Goal: Transaction & Acquisition: Book appointment/travel/reservation

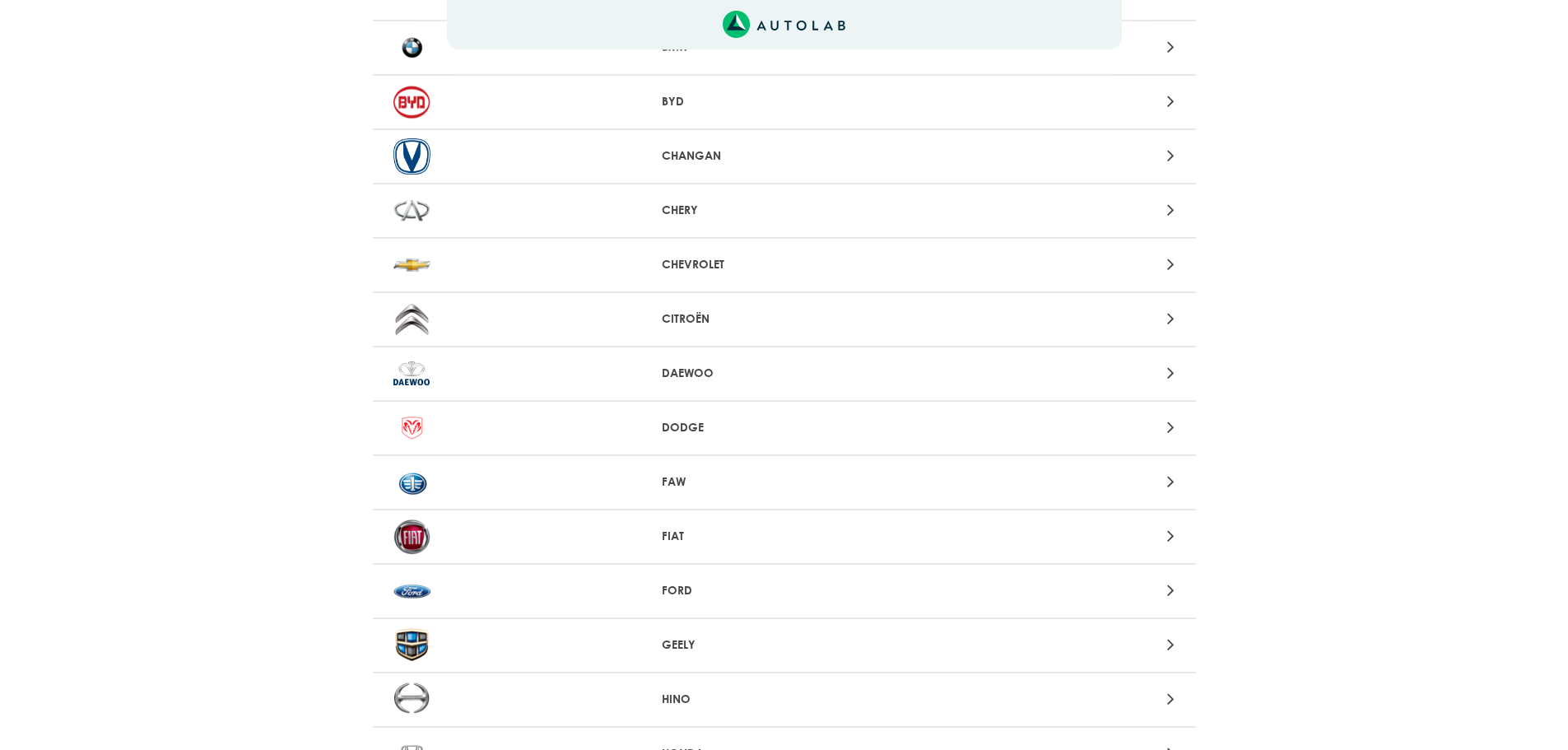
scroll to position [329, 0]
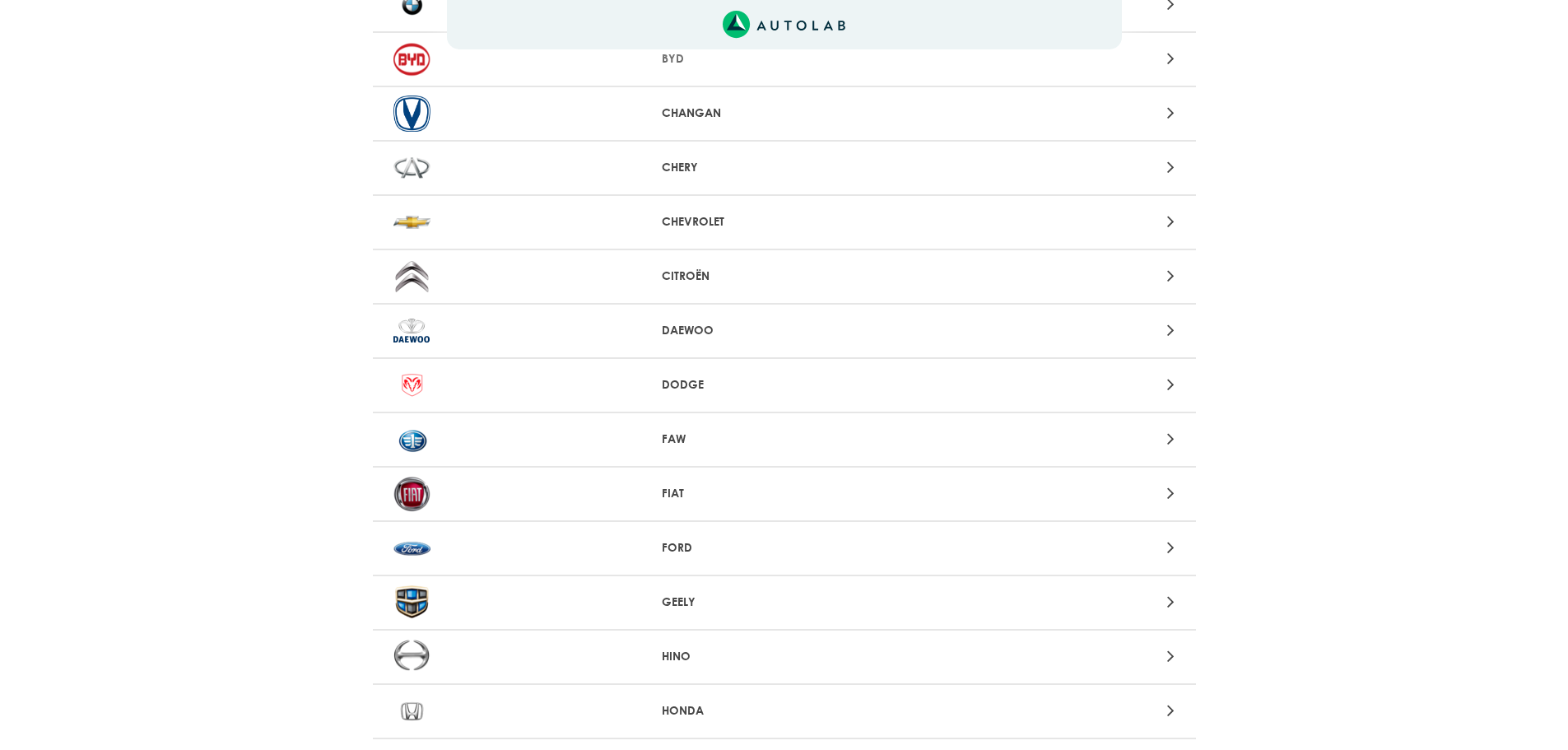
click at [717, 540] on p "FORD" at bounding box center [784, 548] width 244 height 17
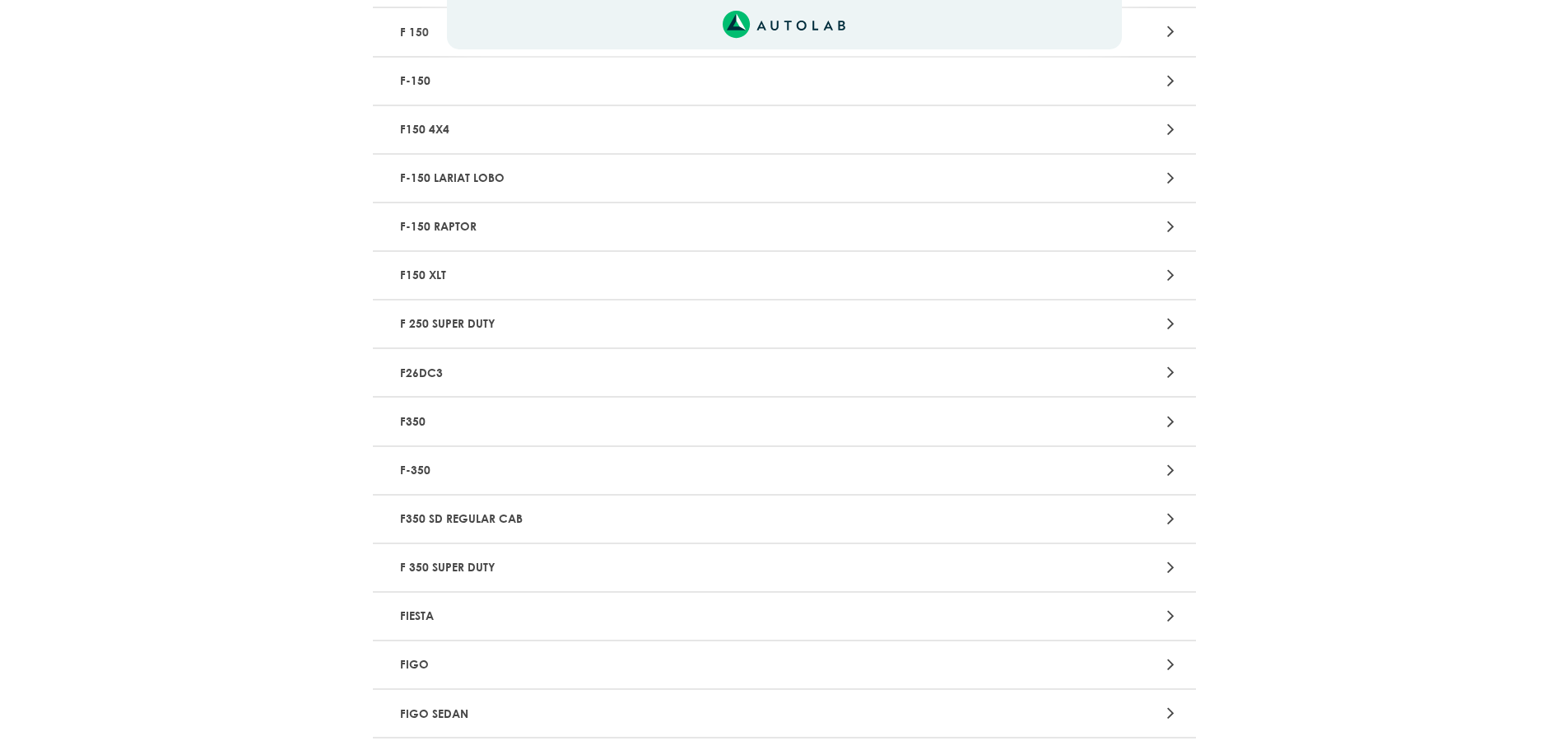
scroll to position [1235, 0]
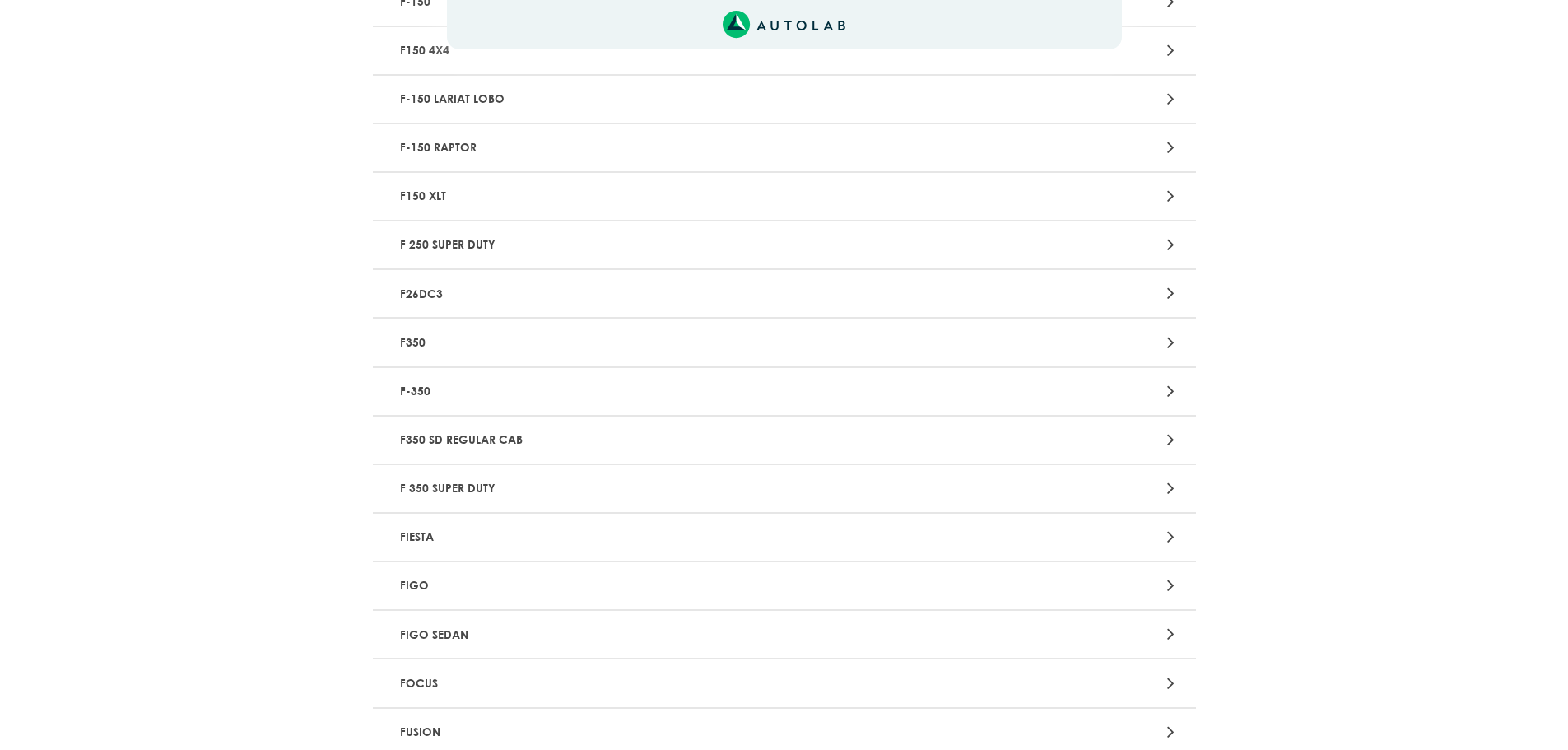
click at [451, 537] on p "FIESTA" at bounding box center [649, 537] width 513 height 31
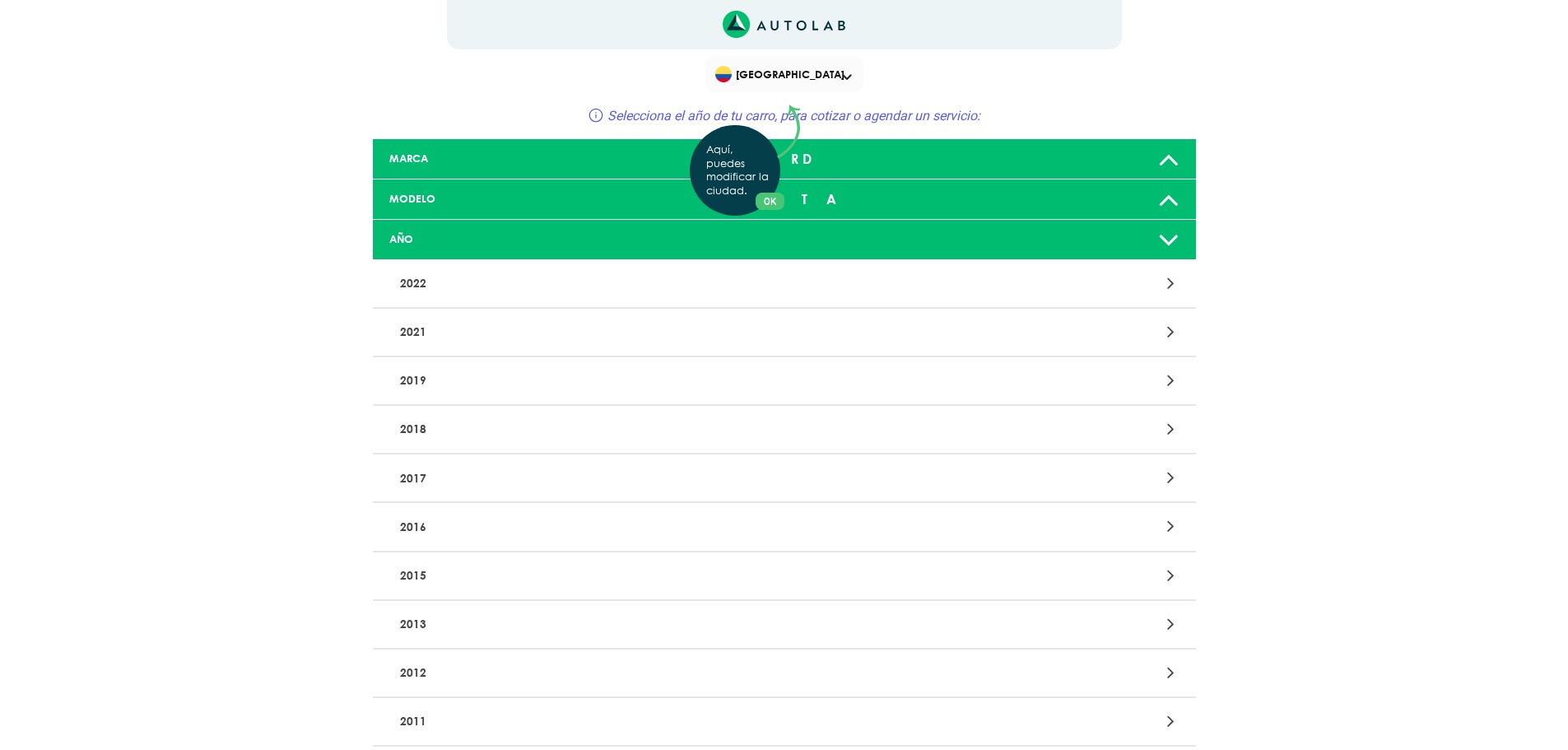
scroll to position [165, 0]
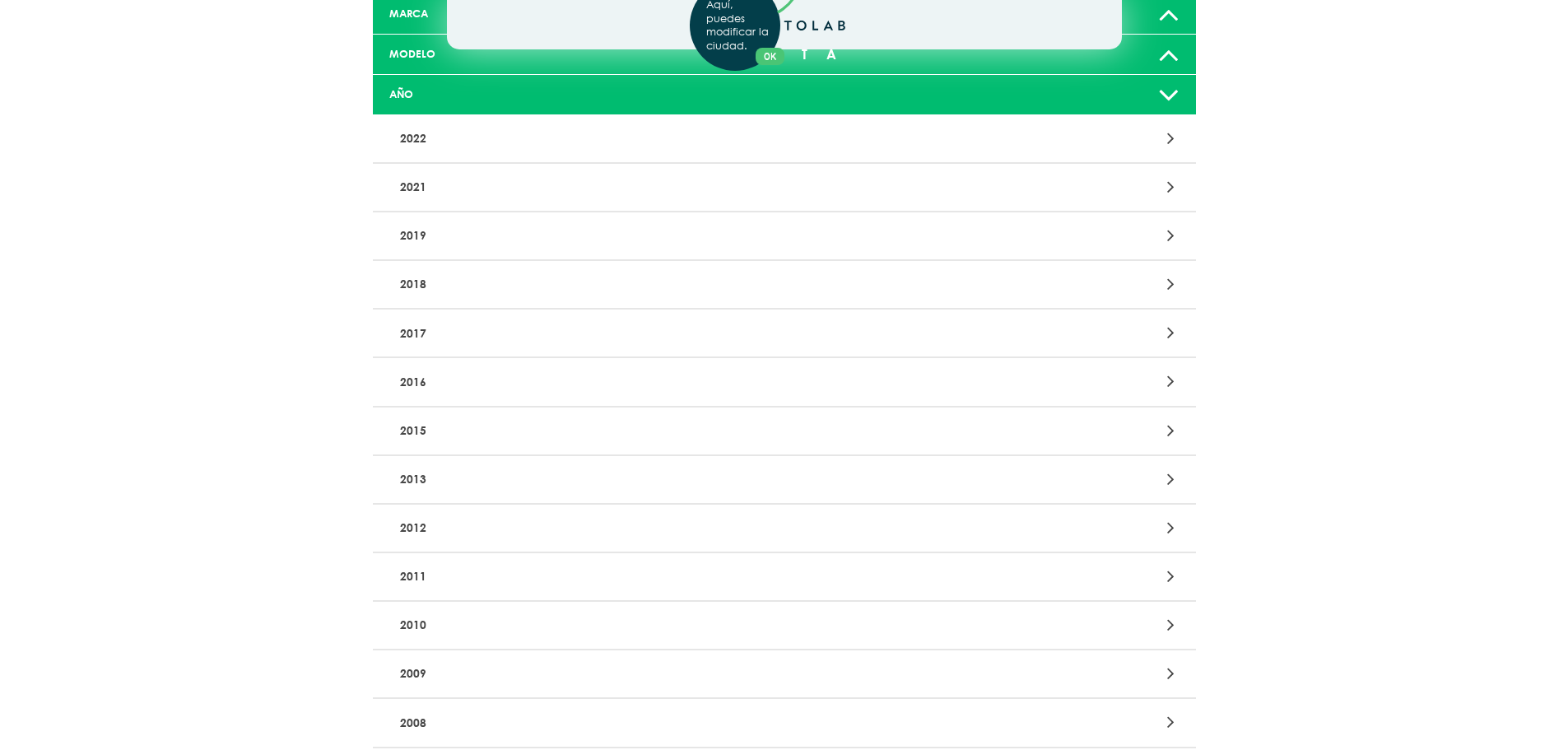
click at [441, 431] on div "Aquí, puedes modificar la ciudad. OK .aex,.bex{fill:none!important;stroke:#50c4…" at bounding box center [784, 210] width 1568 height 750
click at [523, 444] on p "2015" at bounding box center [649, 431] width 513 height 31
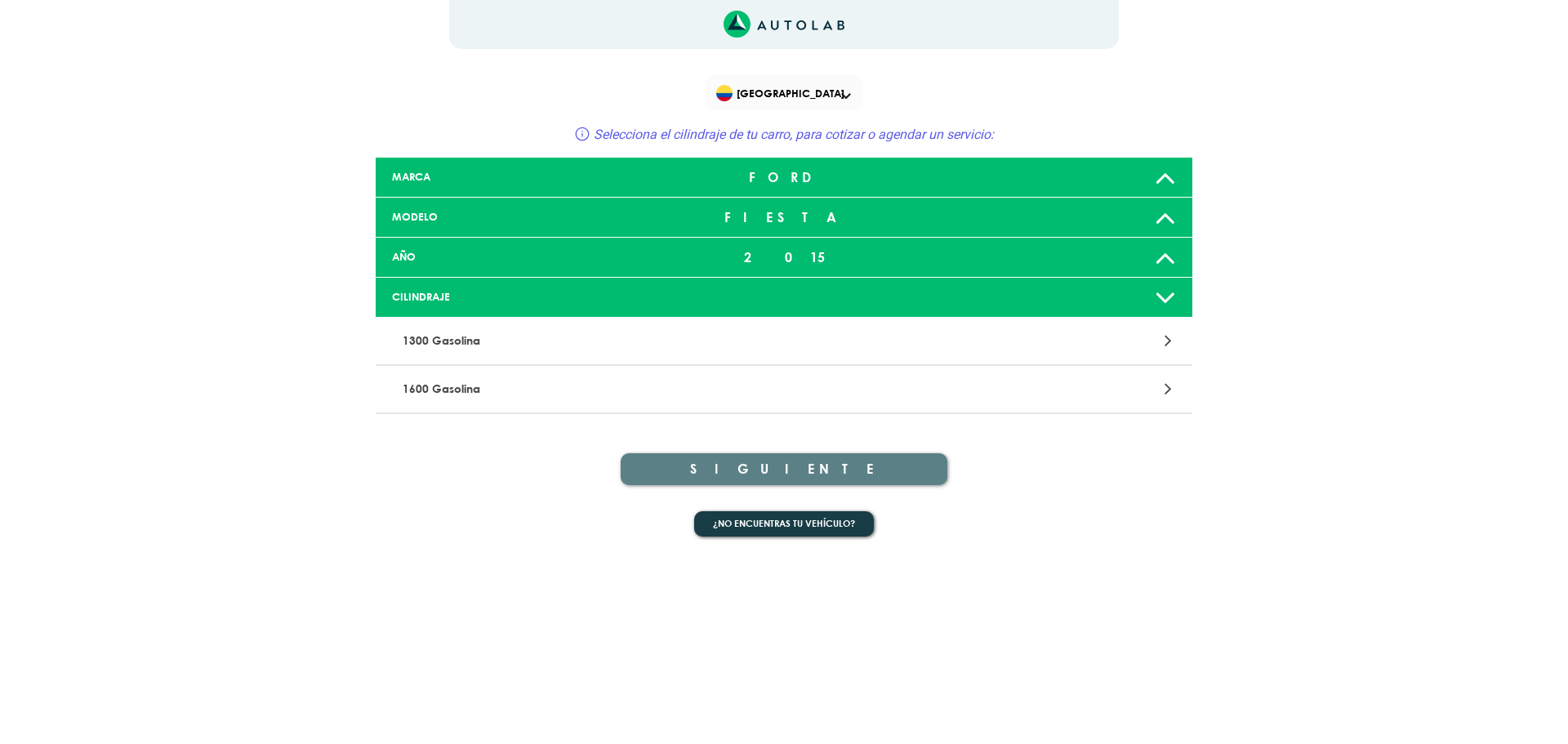
click at [474, 390] on p "1600 Gasolina" at bounding box center [650, 389] width 509 height 30
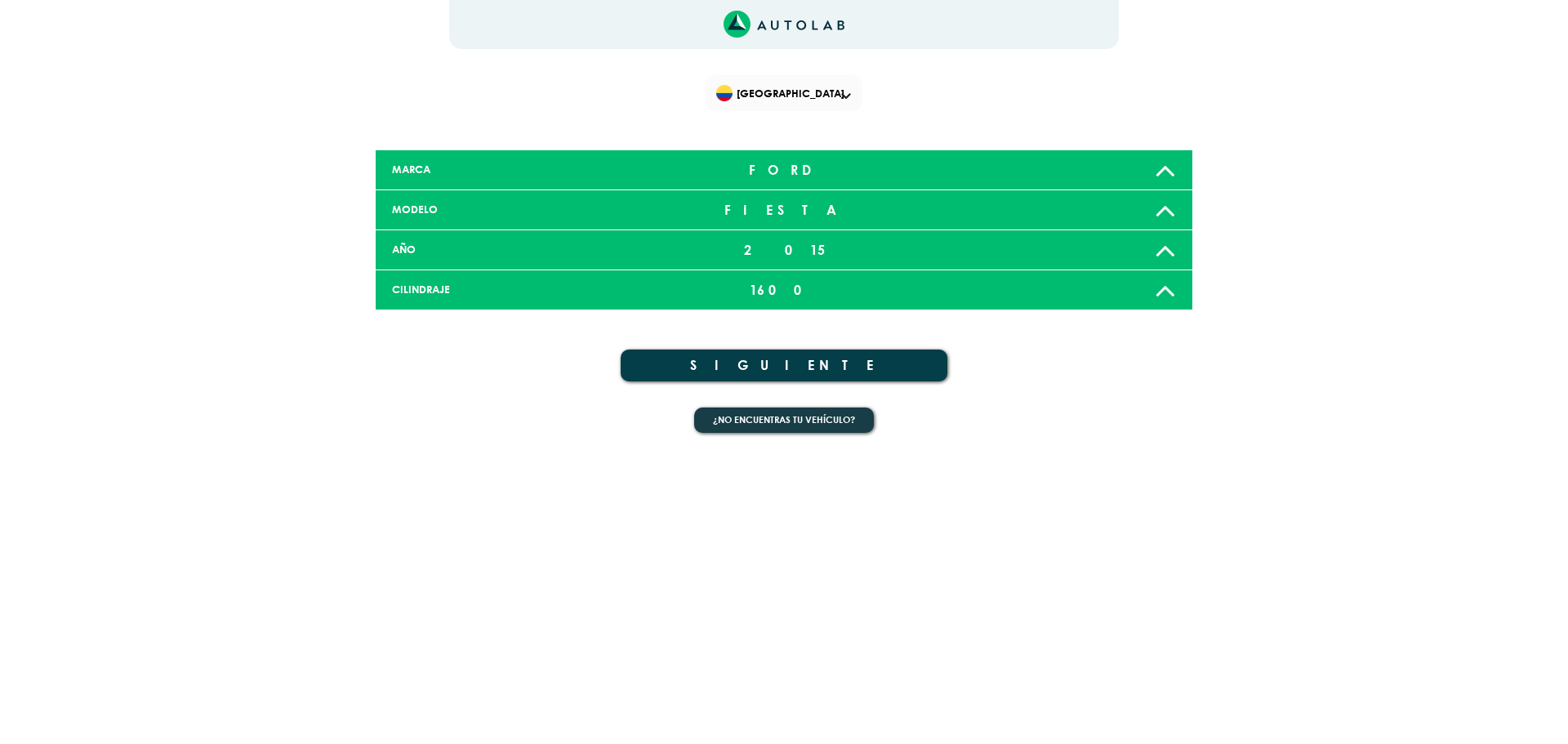
click at [804, 372] on button "SIGUIENTE" at bounding box center [783, 365] width 326 height 32
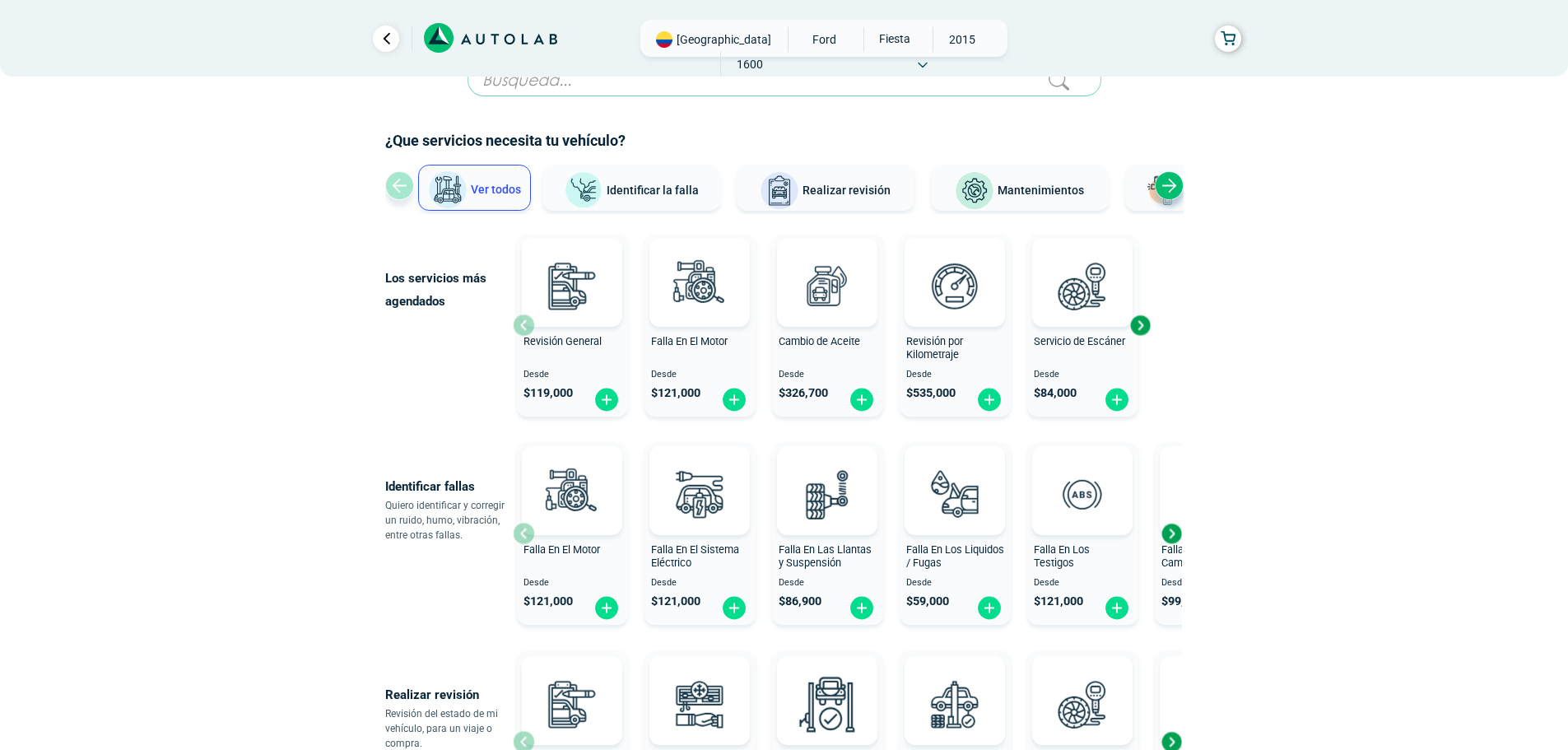
scroll to position [82, 0]
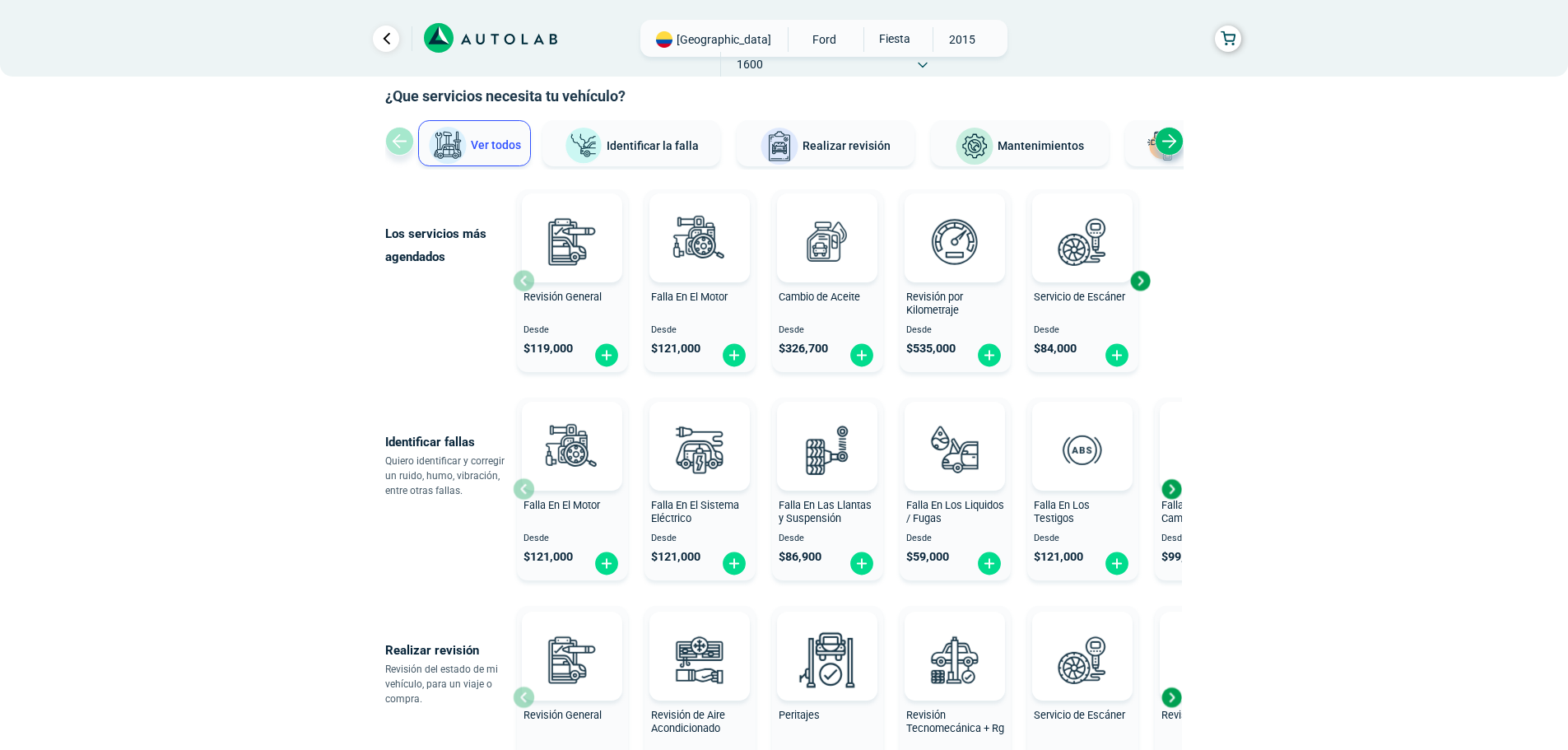
click at [1141, 283] on div "Next slide" at bounding box center [1140, 281] width 25 height 25
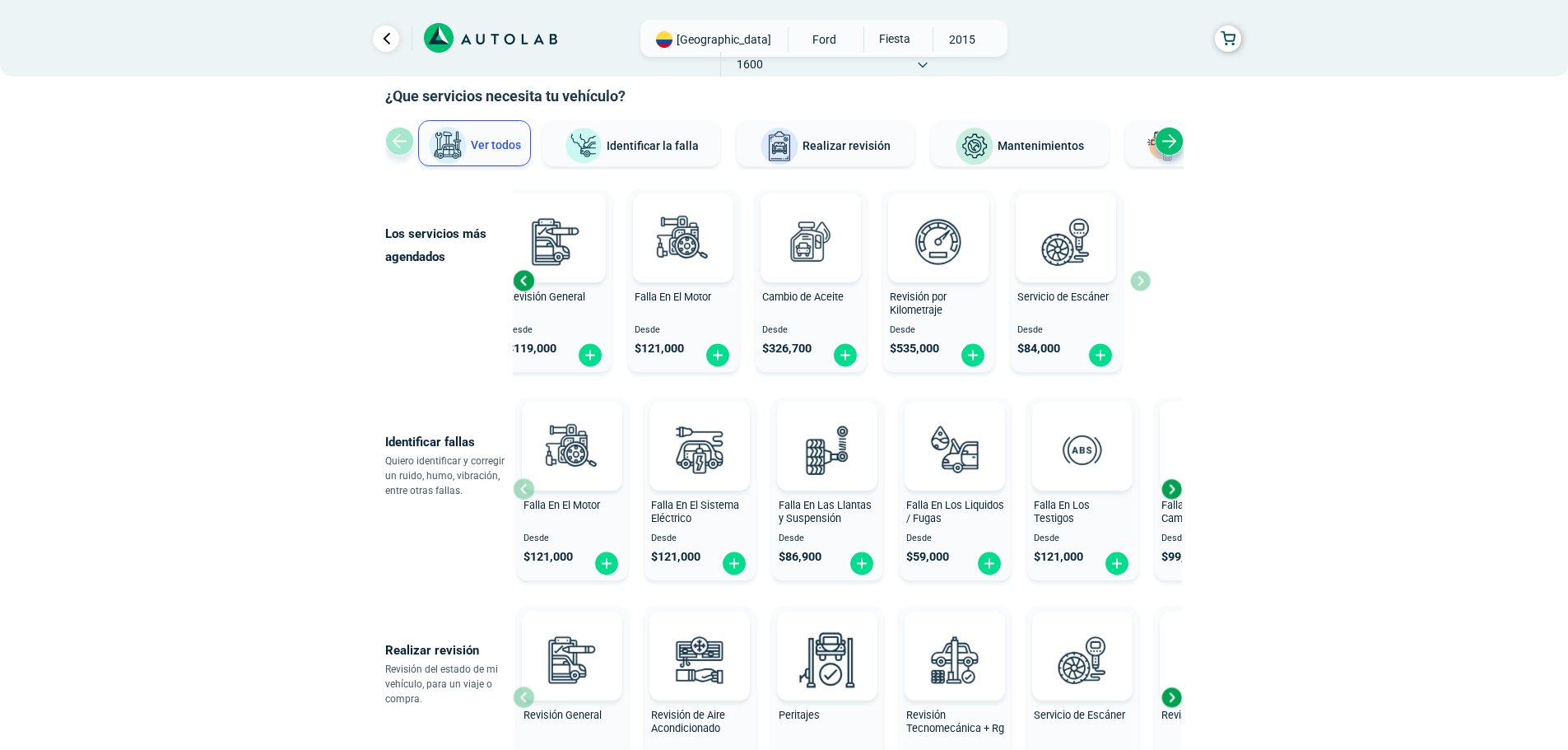
click at [1141, 283] on div "Revisión General Desde $ 119,000 Falla En El Motor Desde $ 121,000 Cambio de Ac…" at bounding box center [832, 281] width 638 height 196
click at [525, 491] on div "Falla En El Motor Desde $ 121,000" at bounding box center [572, 490] width 111 height 176
click at [1170, 488] on div "Next slide" at bounding box center [1171, 489] width 25 height 25
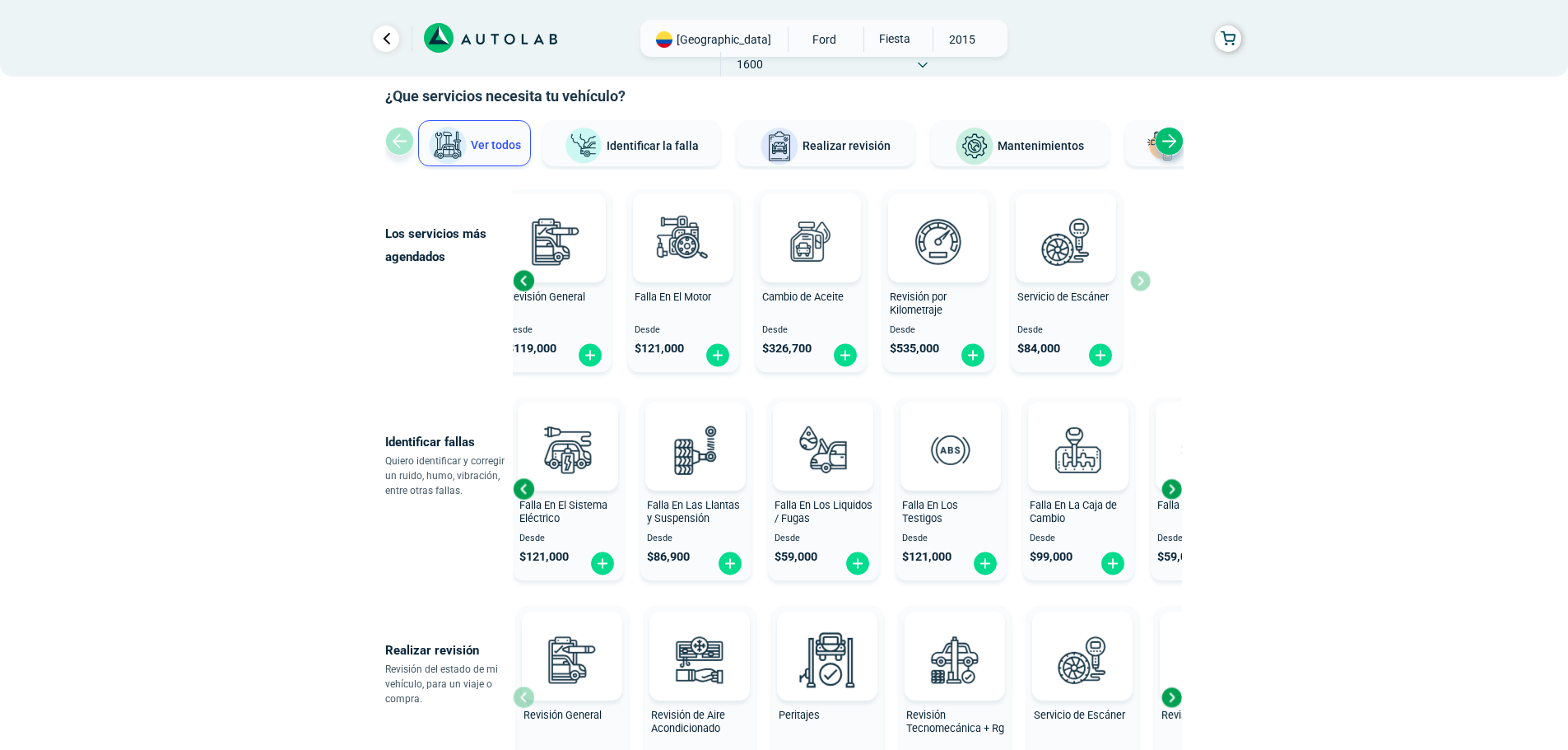
click at [1175, 488] on div "Next slide" at bounding box center [1171, 489] width 25 height 25
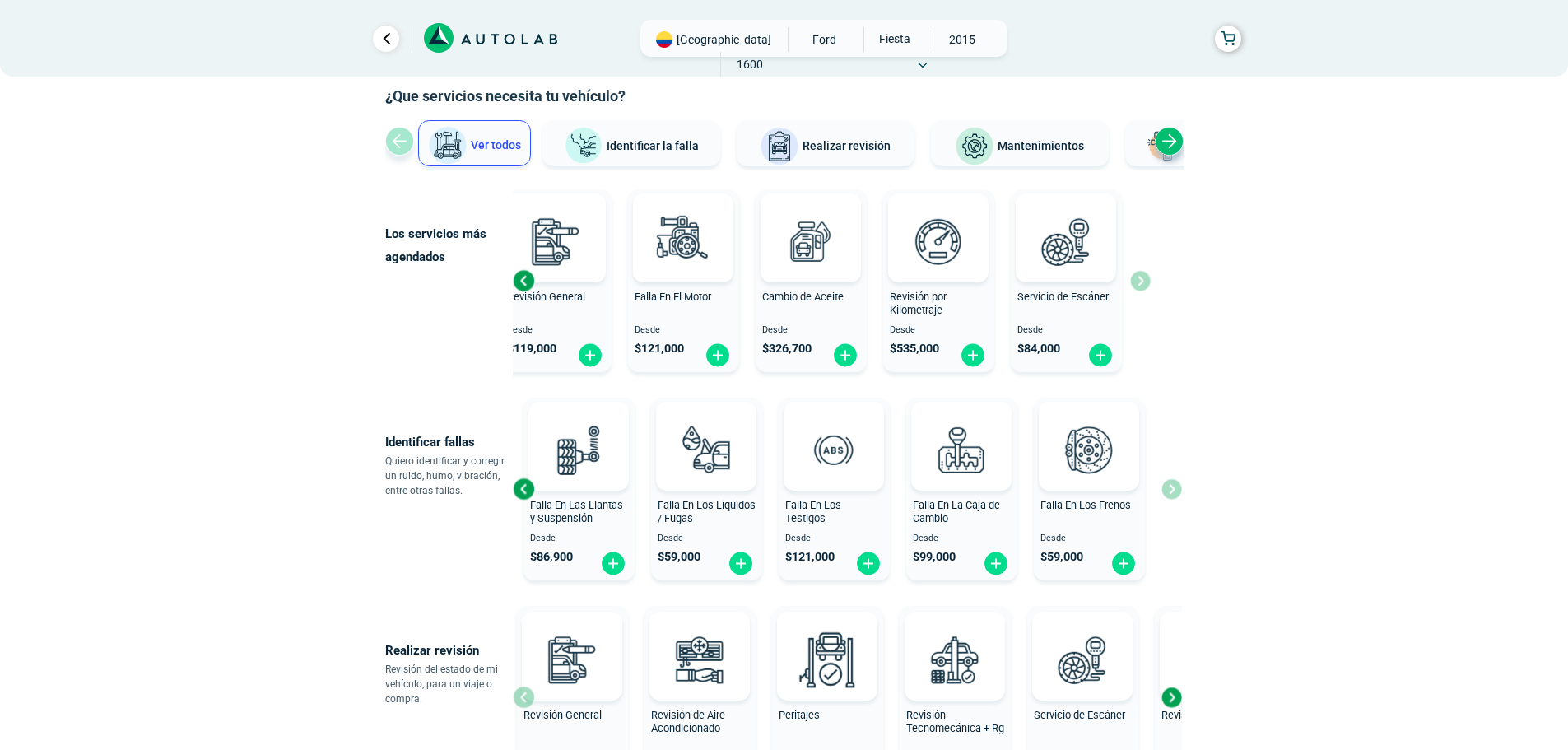
click at [1175, 488] on div "Falla En El Motor Desde $ 121,000 Falla En El Sistema Eléctrico Desde $ 121,000…" at bounding box center [847, 489] width 669 height 196
click at [531, 486] on div "Previous slide" at bounding box center [523, 489] width 25 height 25
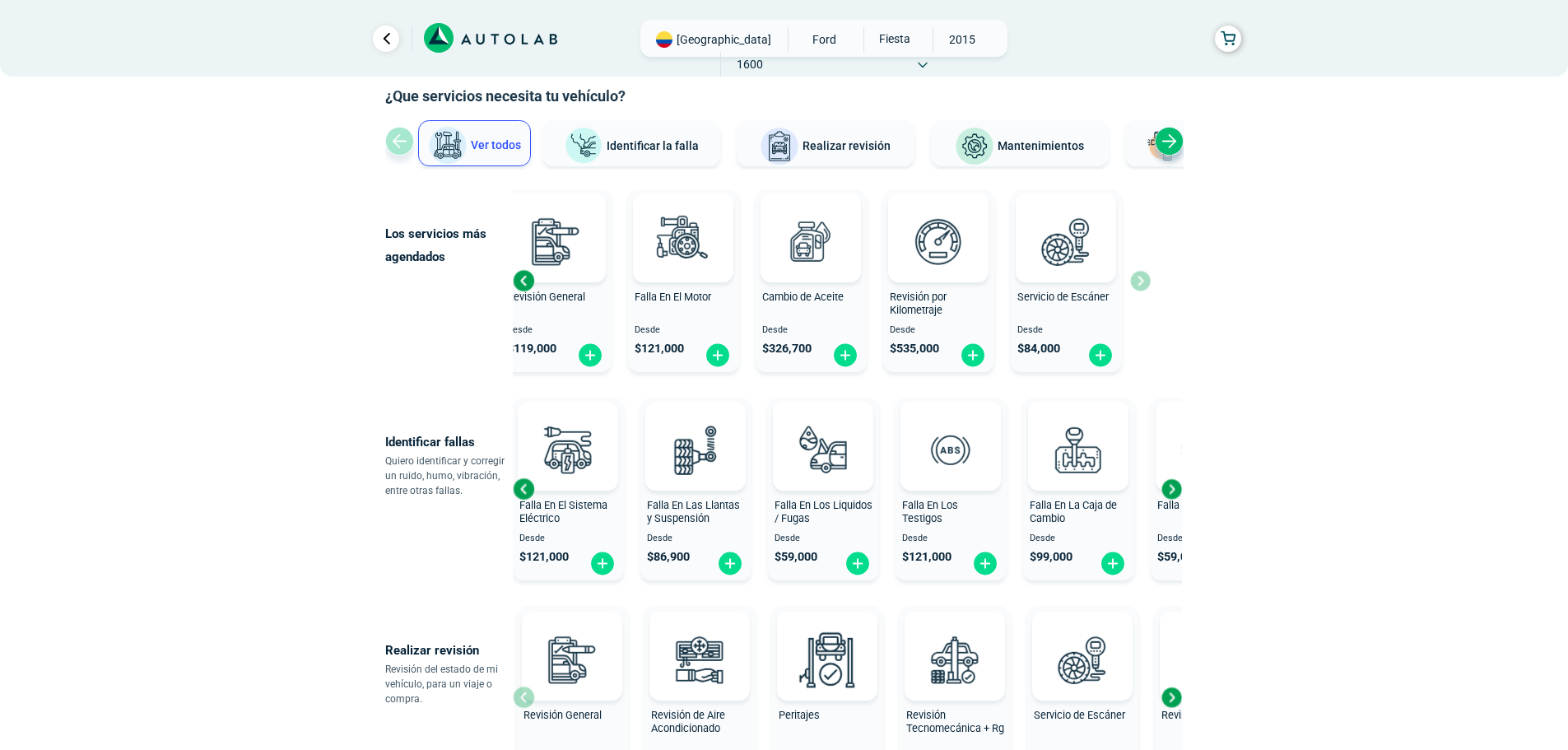
click at [532, 487] on div "Previous slide" at bounding box center [523, 489] width 25 height 25
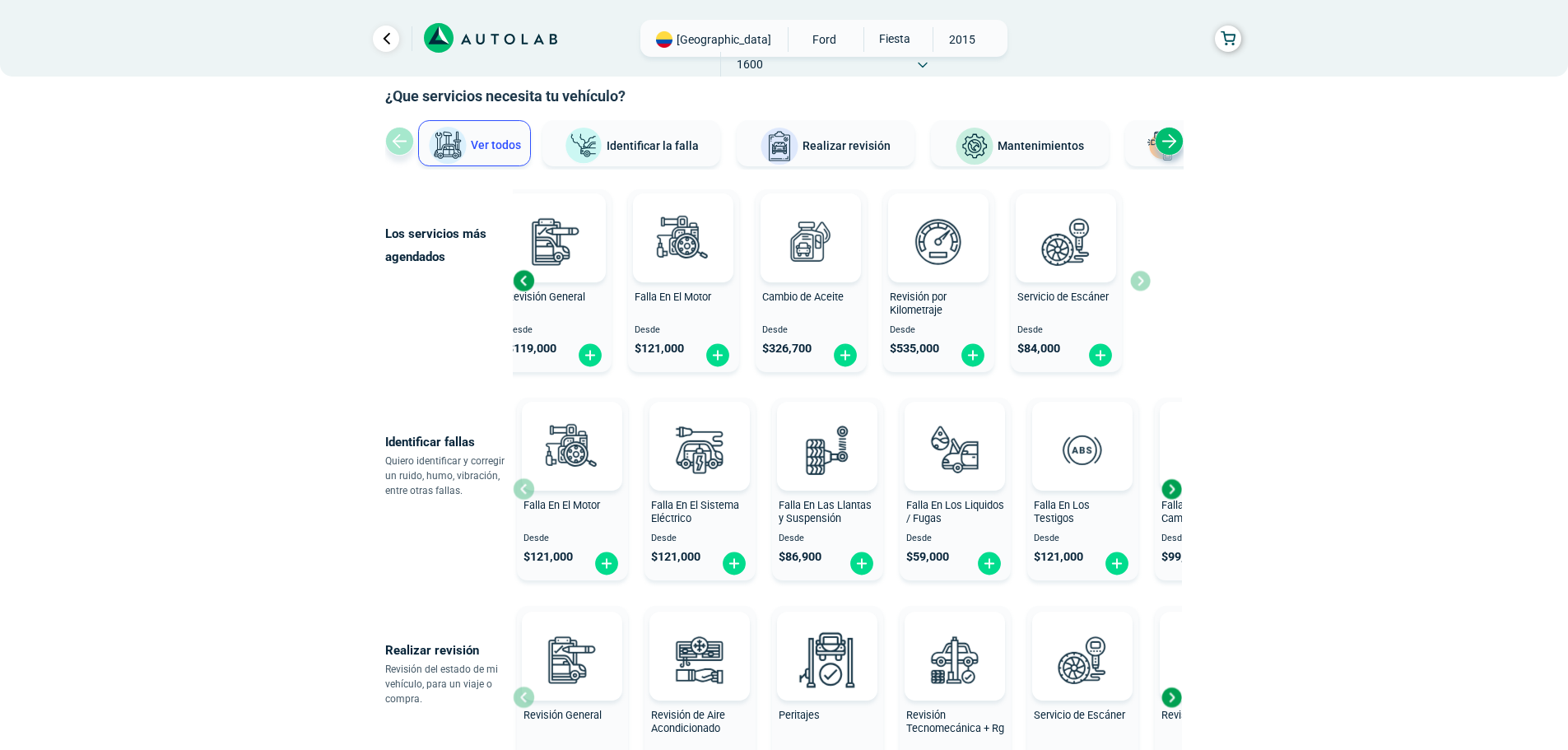
click at [532, 487] on div at bounding box center [572, 446] width 100 height 89
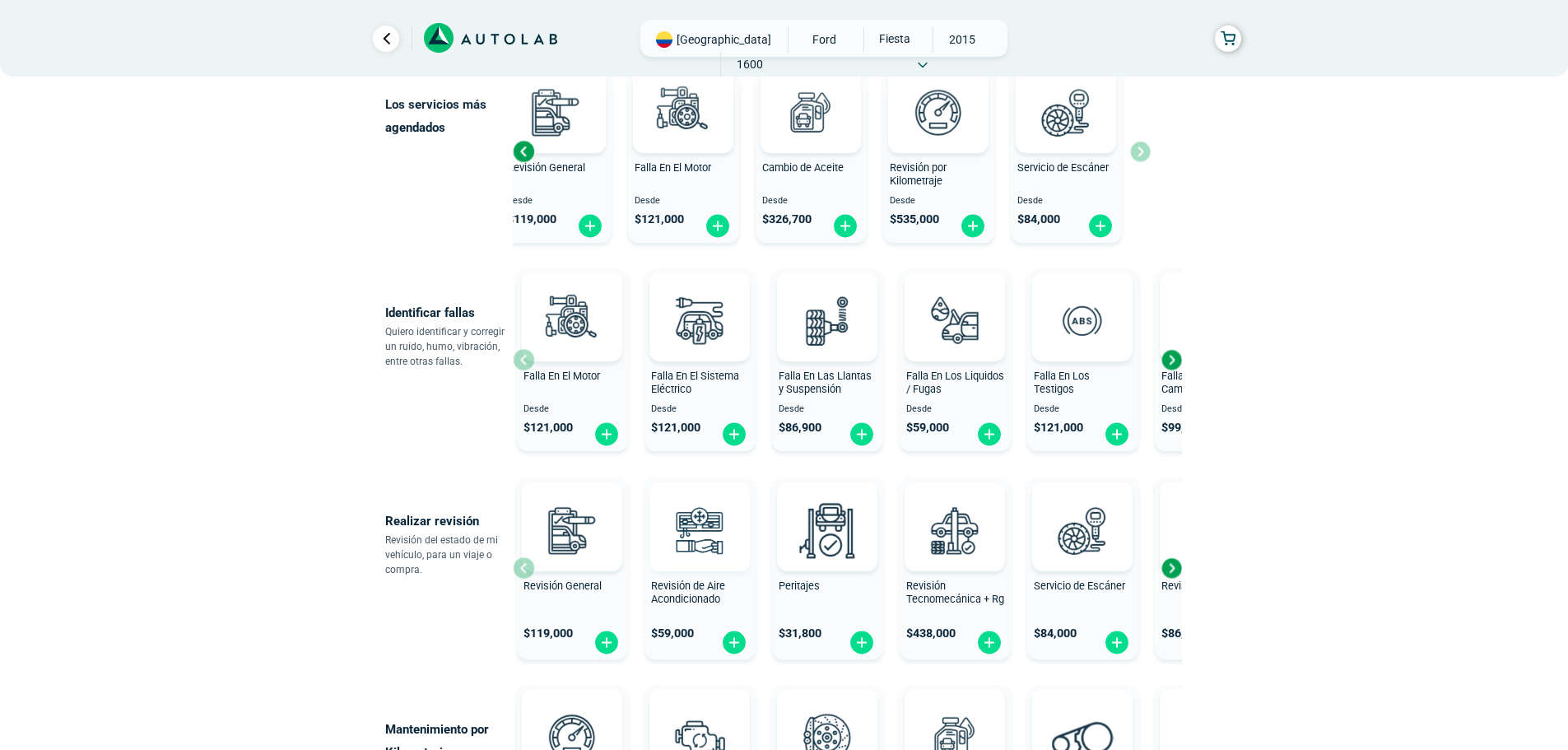
scroll to position [247, 0]
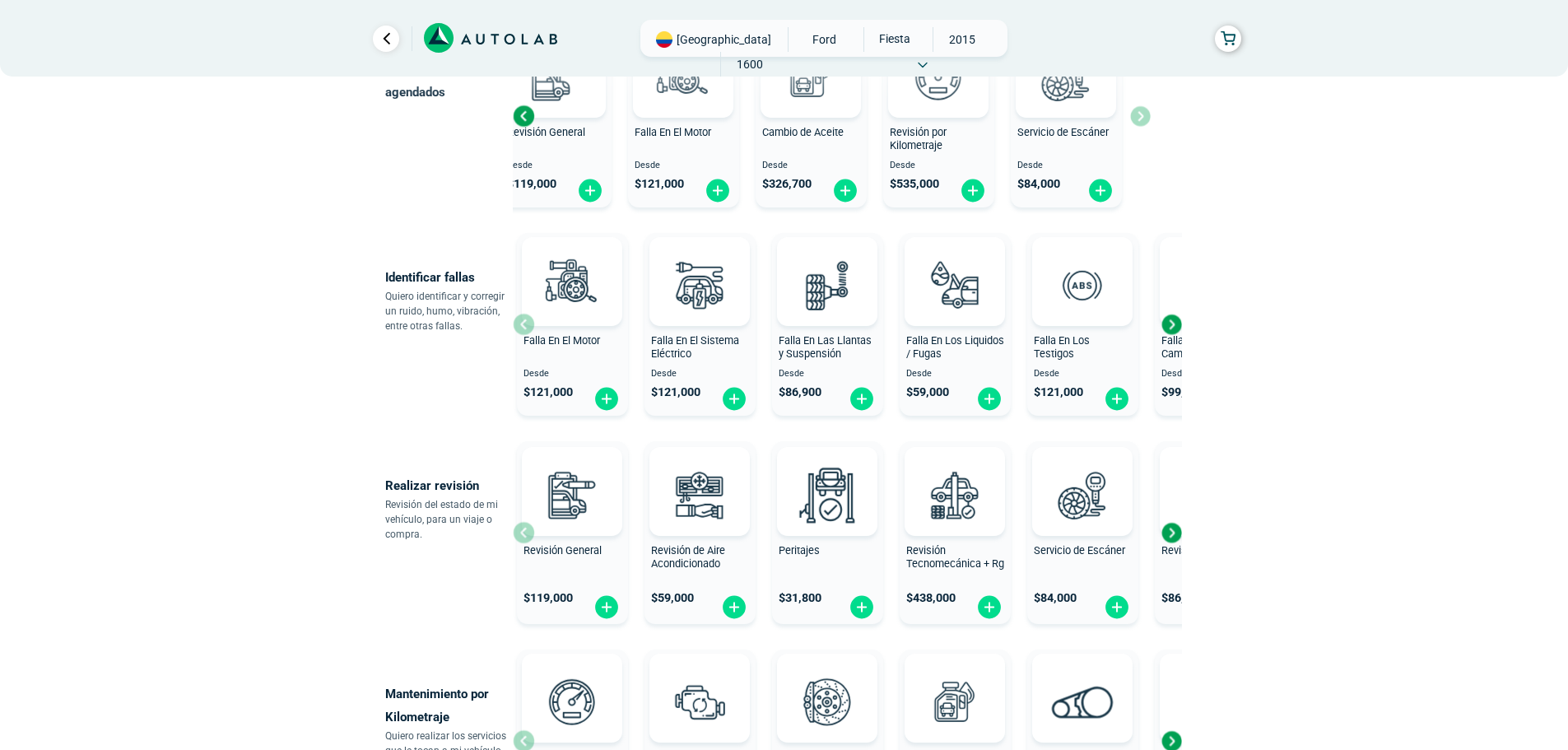
click at [1172, 531] on div "Next slide" at bounding box center [1171, 533] width 25 height 25
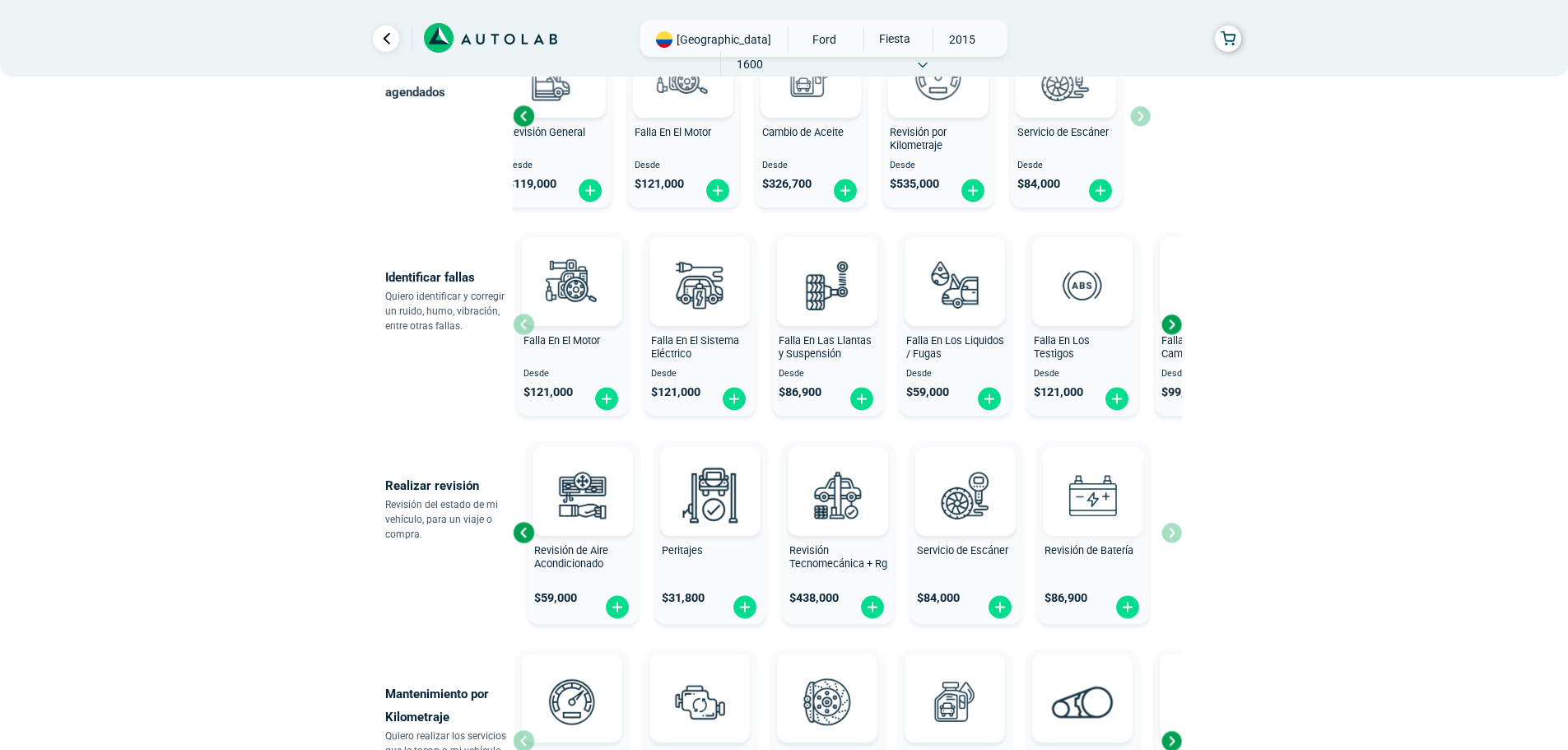
click at [1172, 531] on div "Revisión General $ 119,000 Revisión de Aire Acondicionado $ 59,000 Peritajes $ …" at bounding box center [847, 533] width 669 height 196
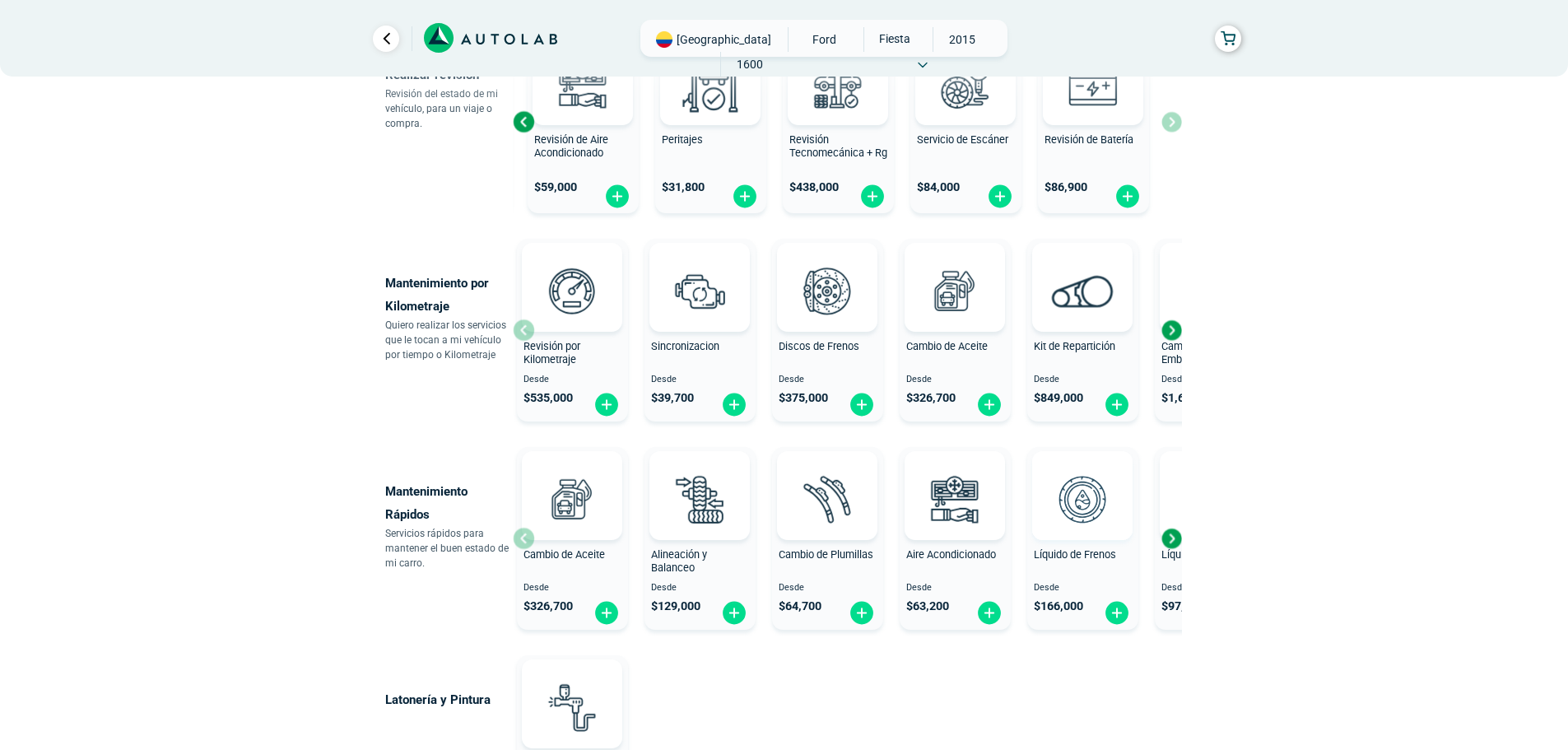
scroll to position [659, 0]
click at [1173, 530] on div "Next slide" at bounding box center [1171, 538] width 25 height 25
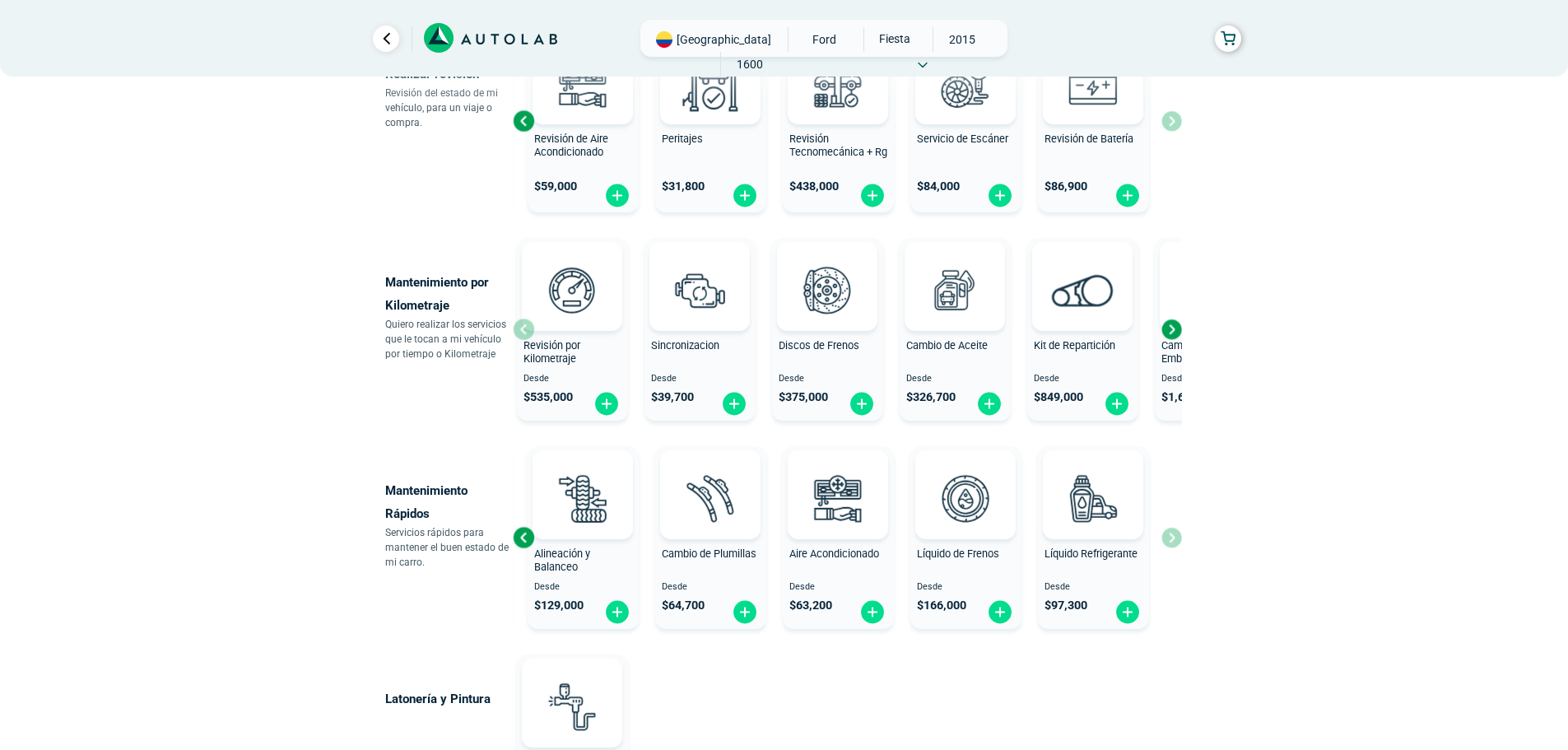
click at [1175, 530] on div "Cambio de Aceite Desde $ 326,700 Alineación y Balanceo Desde $ 129,000 Cambio d…" at bounding box center [847, 538] width 669 height 196
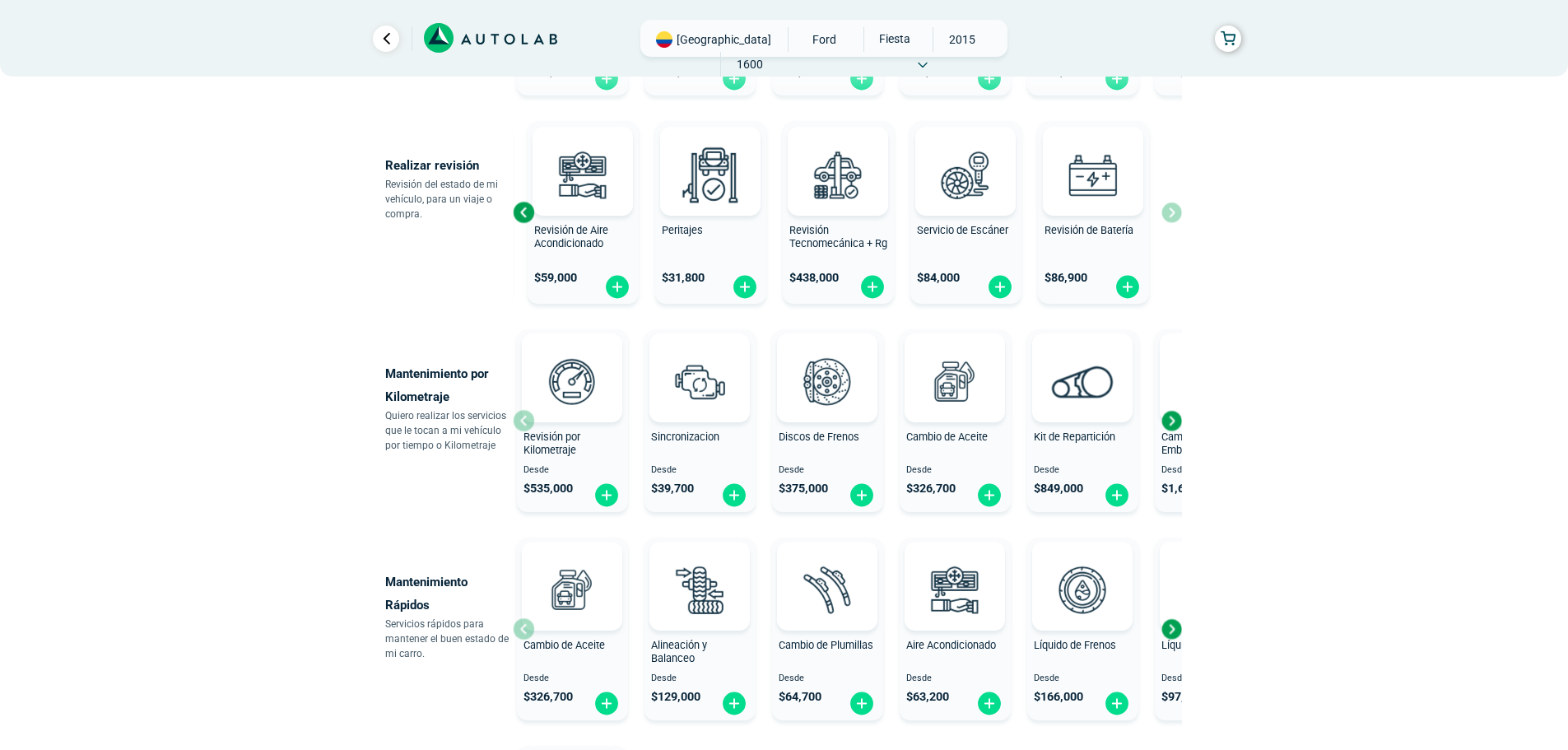
scroll to position [485, 0]
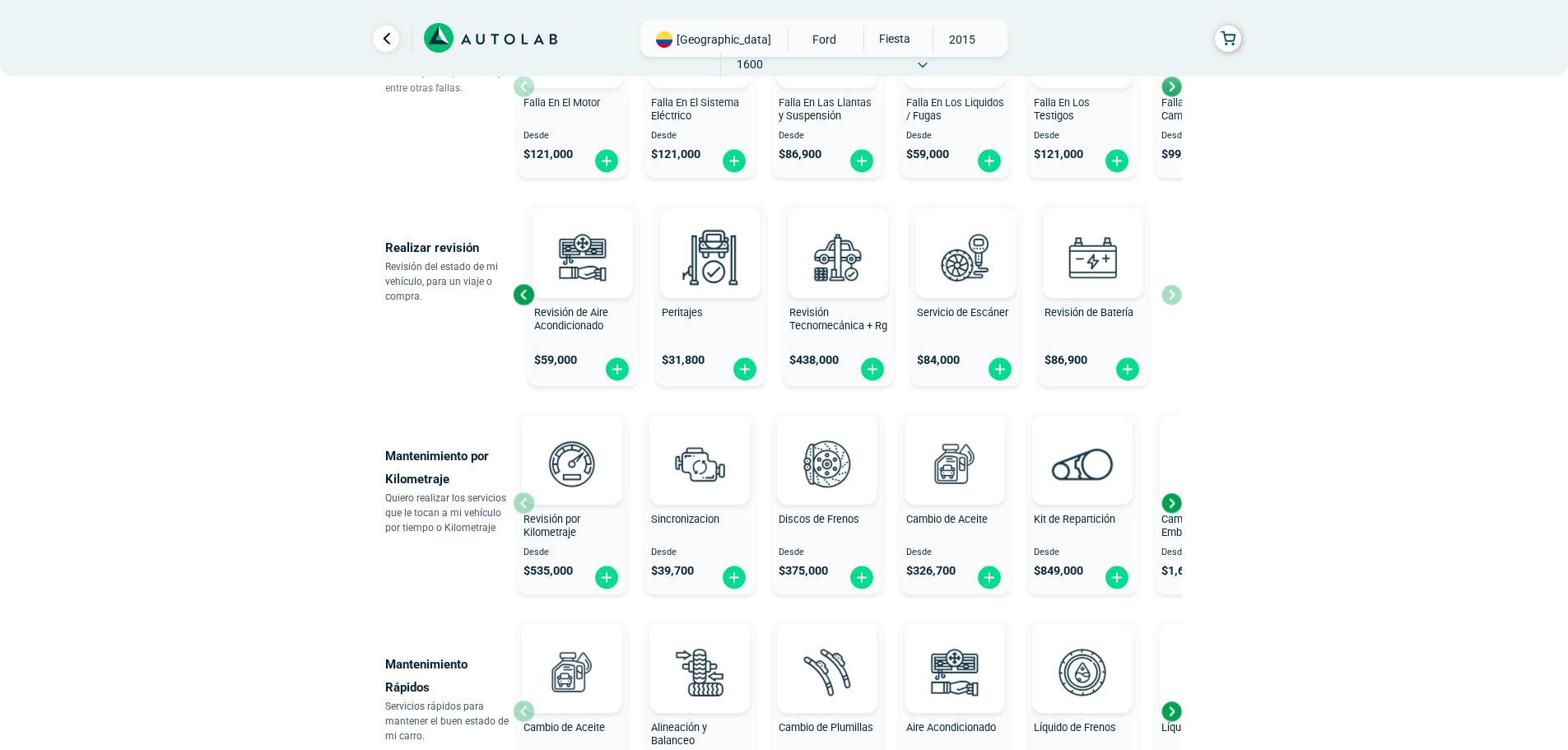
click at [521, 292] on div "Previous slide" at bounding box center [523, 295] width 25 height 25
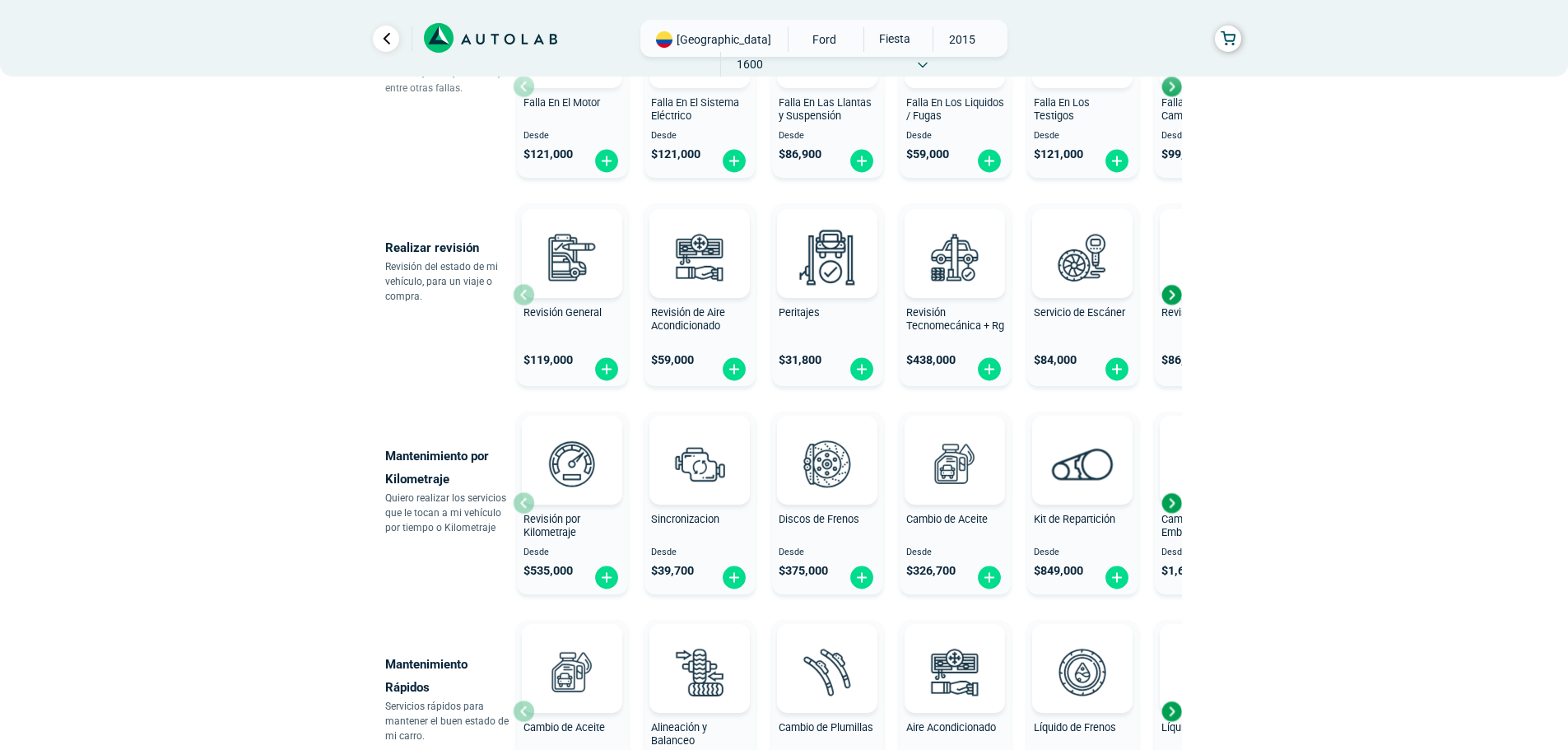
click at [522, 292] on div at bounding box center [572, 253] width 100 height 89
click at [0, 0] on img at bounding box center [0, 0] width 0 height 0
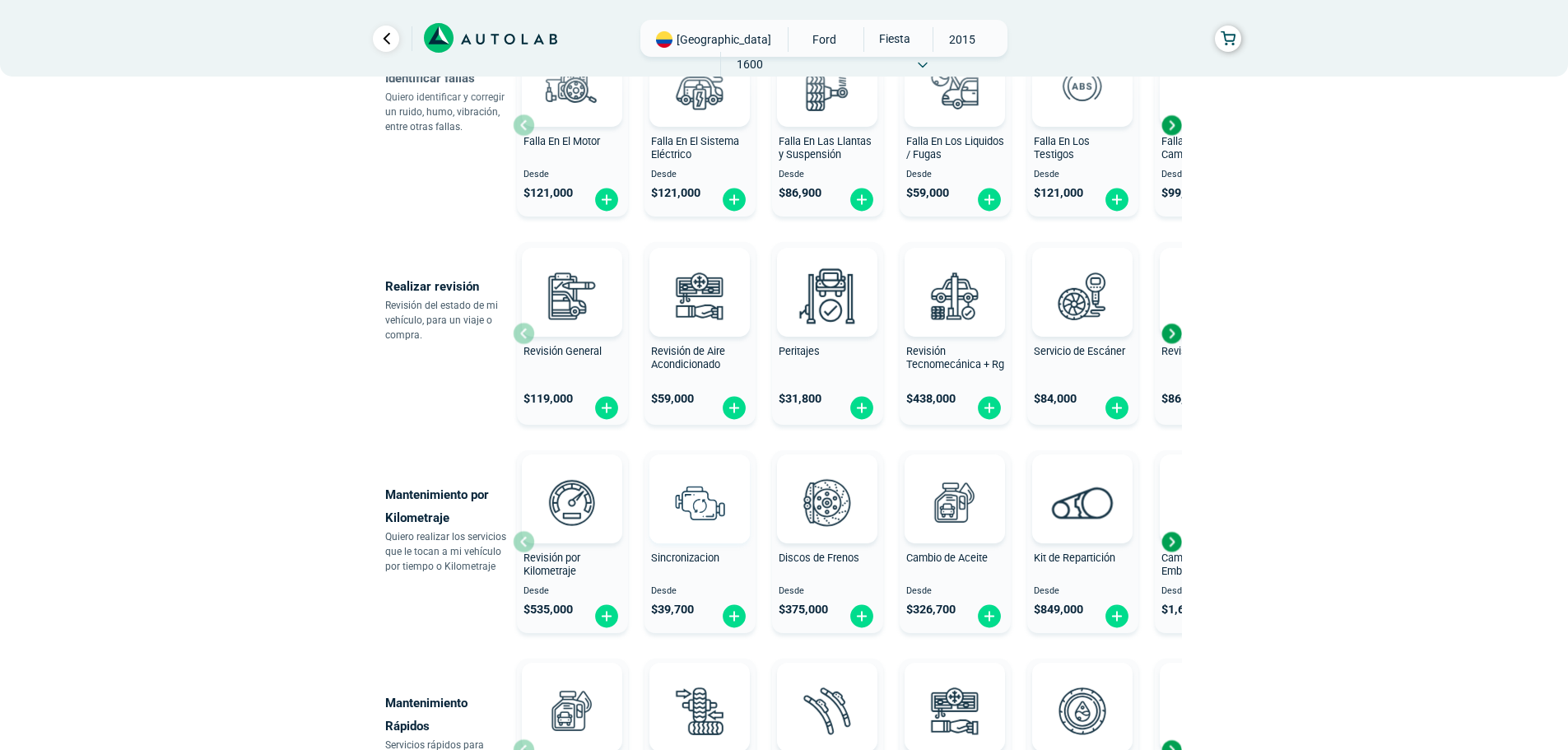
scroll to position [320, 0]
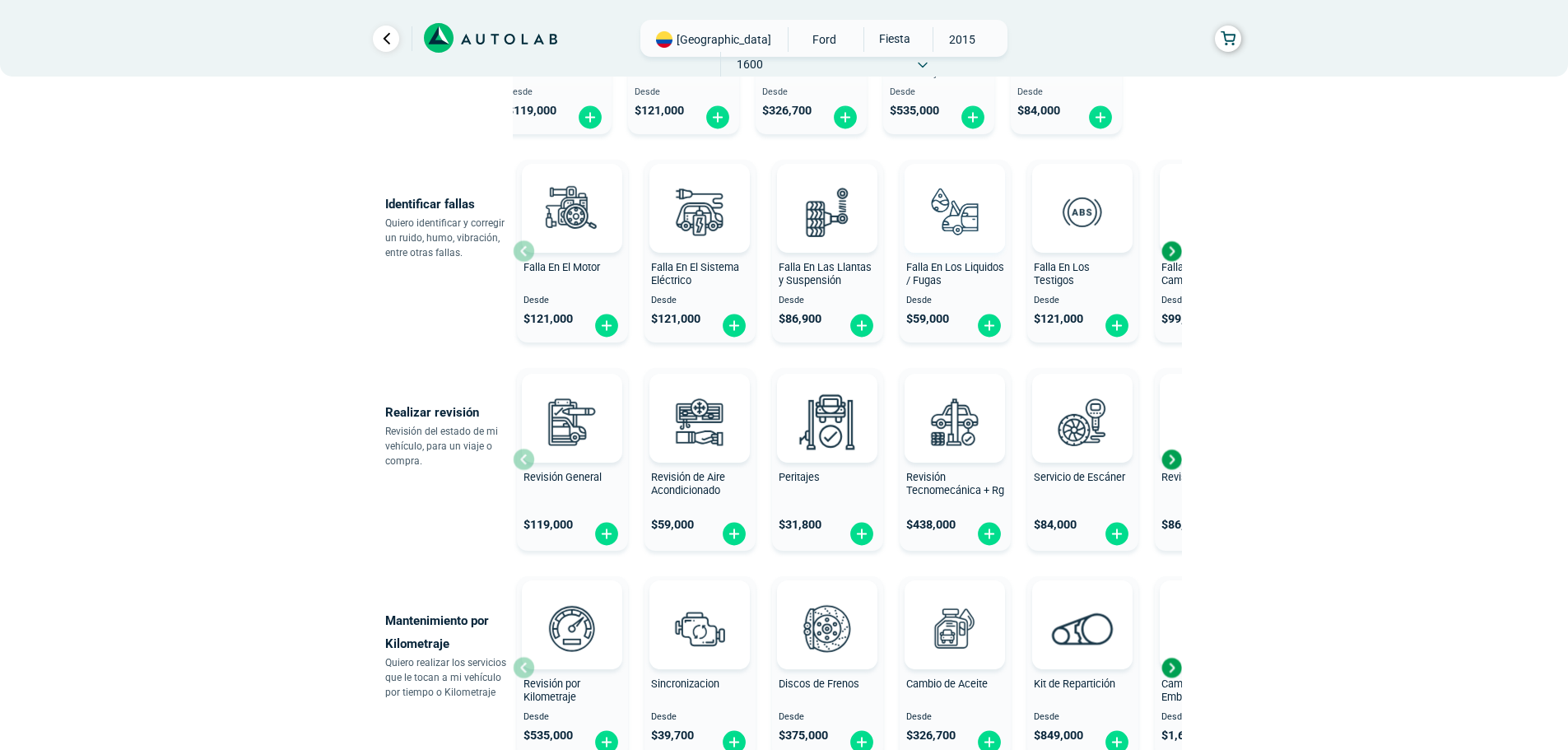
click at [949, 214] on img at bounding box center [954, 211] width 72 height 72
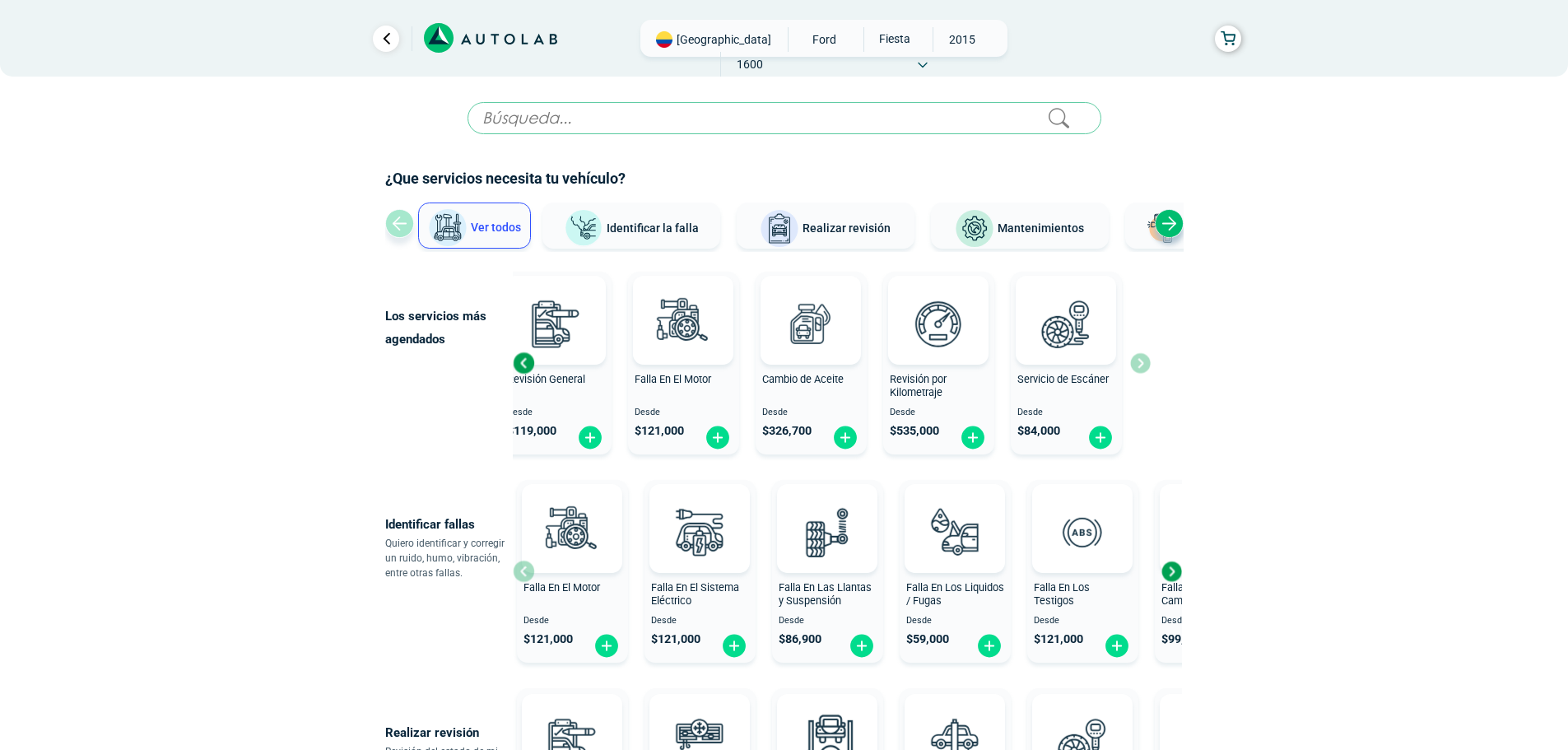
click at [558, 133] on input "text" at bounding box center [784, 118] width 634 height 32
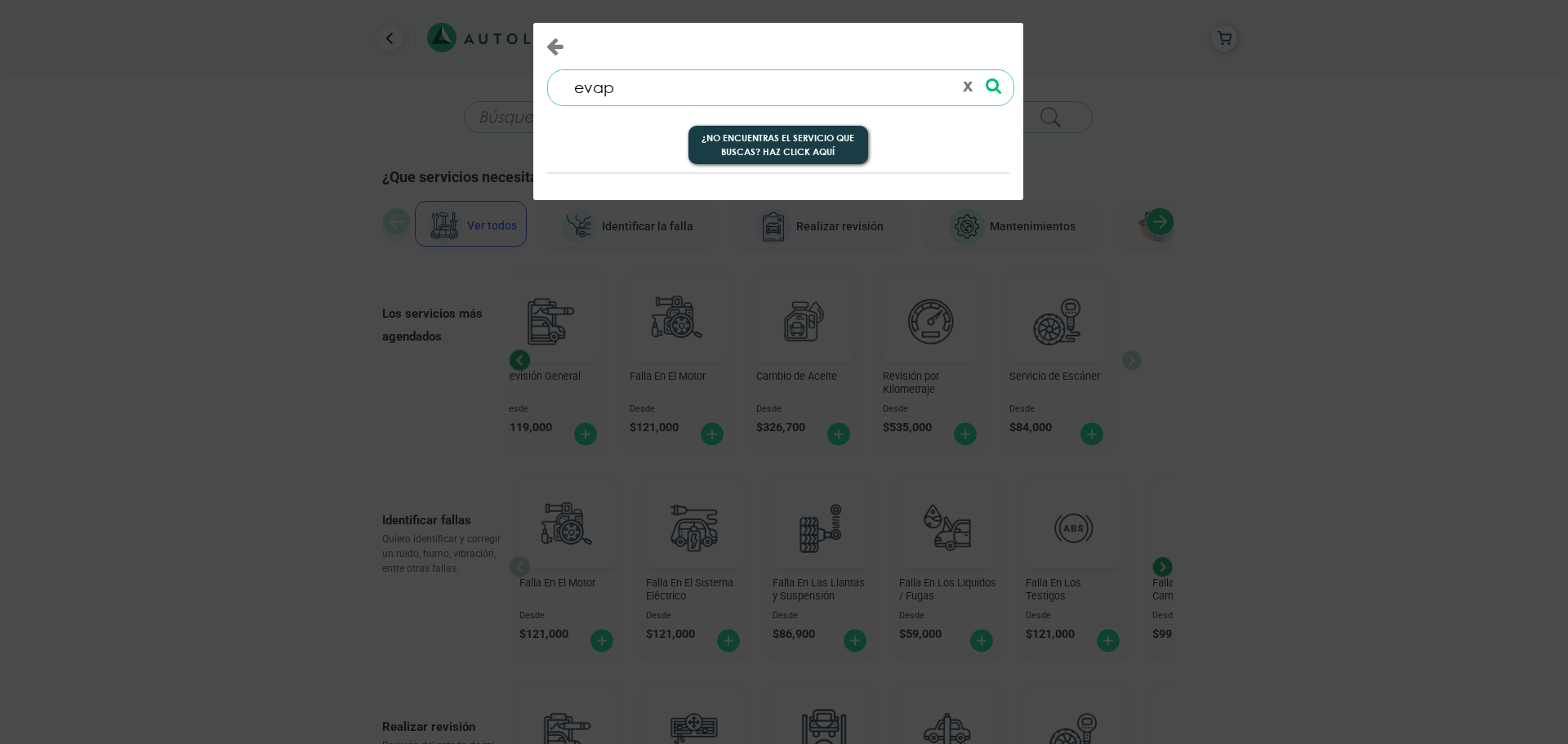
type input "evap"
click at [984, 82] on div at bounding box center [989, 87] width 22 height 35
click at [962, 95] on button "x" at bounding box center [967, 87] width 23 height 28
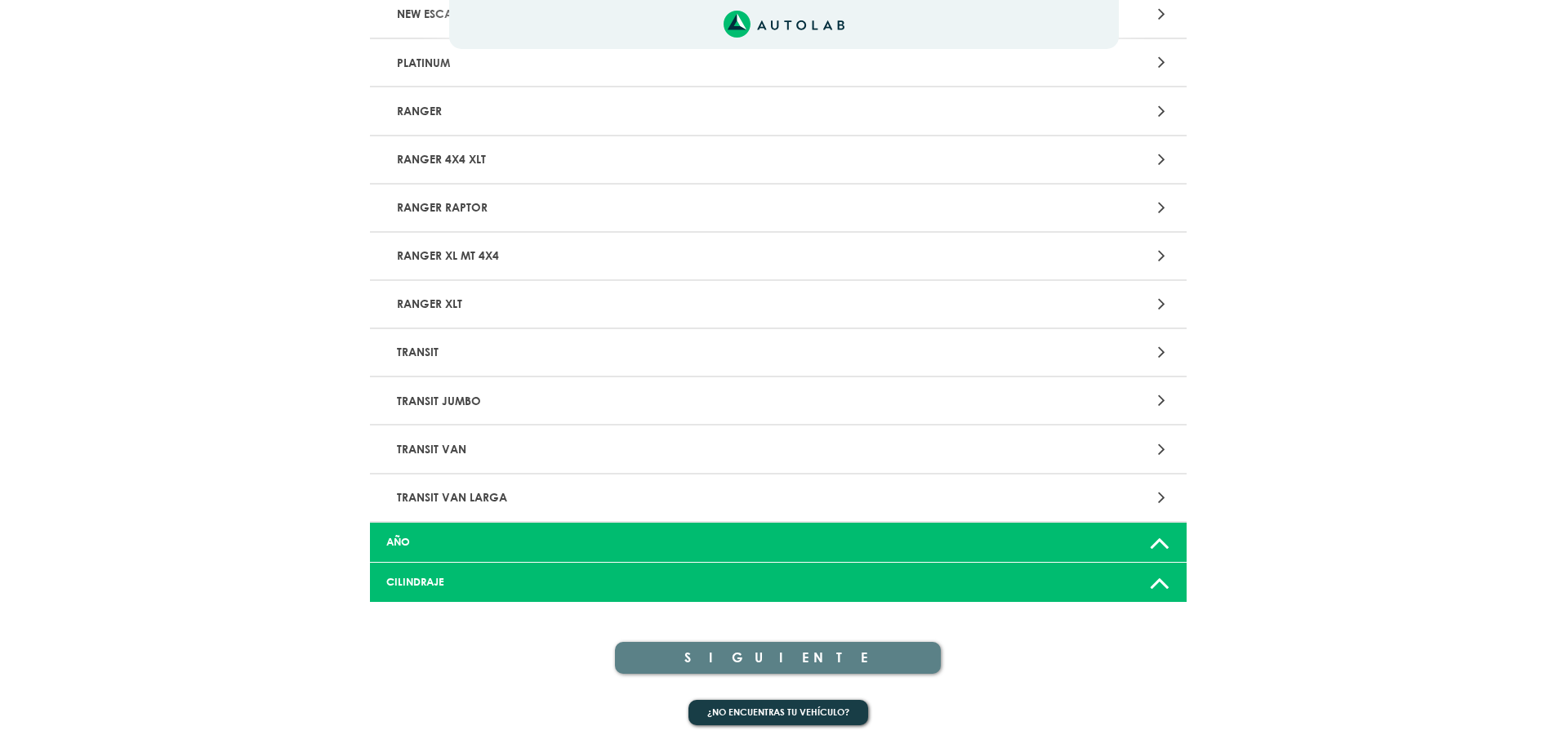
scroll to position [326, 0]
